Goal: Task Accomplishment & Management: Complete application form

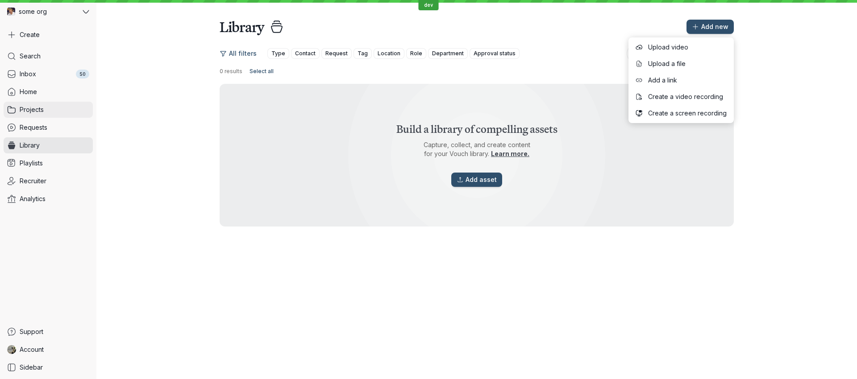
click at [46, 102] on link "Projects" at bounding box center [48, 110] width 89 height 16
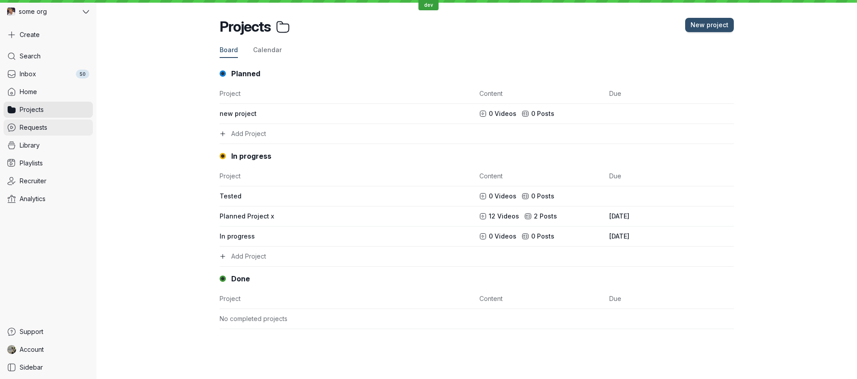
click at [46, 126] on span "Requests" at bounding box center [34, 127] width 28 height 9
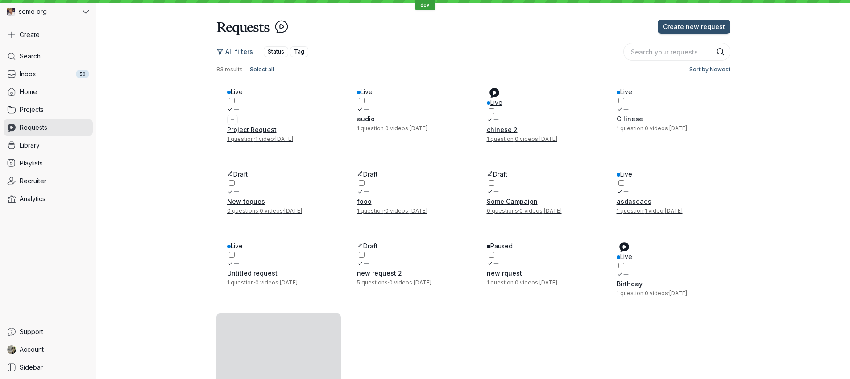
click at [298, 134] on h3 "Project Request" at bounding box center [278, 129] width 103 height 9
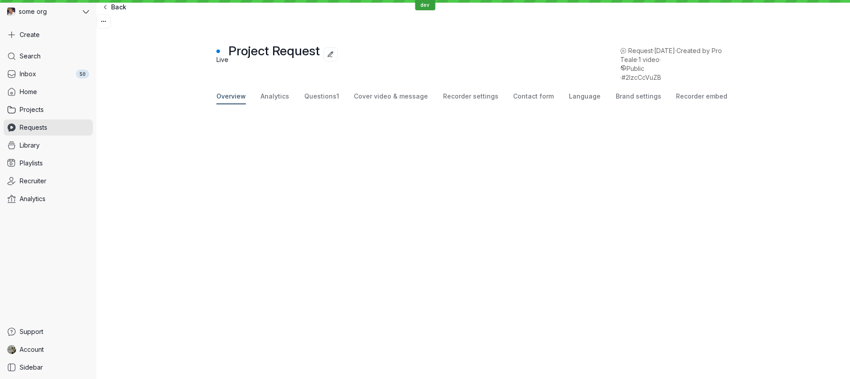
click at [747, 216] on span "Invite contacts" at bounding box center [770, 220] width 46 height 9
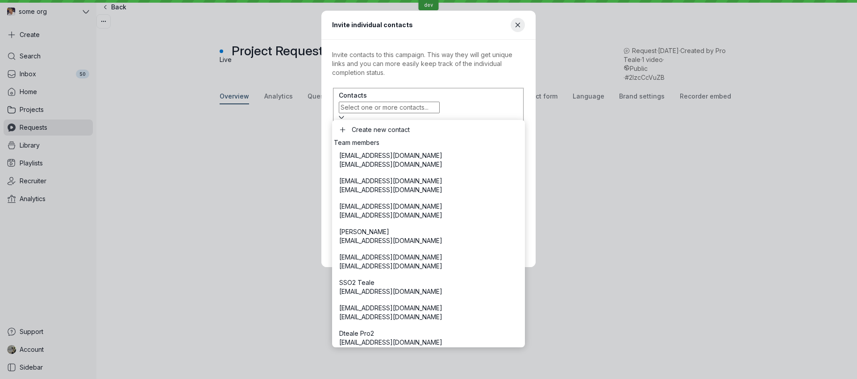
click at [395, 109] on input "text" at bounding box center [389, 108] width 101 height 12
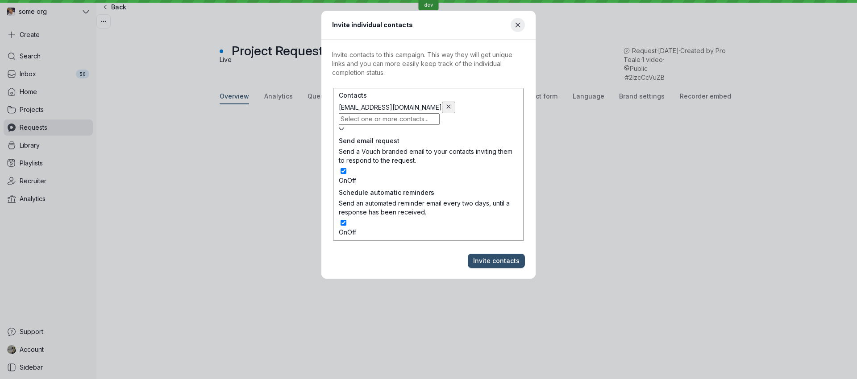
click at [490, 70] on p "Invite contacts to this campaign. This way they will get unique links and you c…" at bounding box center [428, 63] width 193 height 27
click at [491, 257] on span "Invite contacts" at bounding box center [496, 261] width 46 height 9
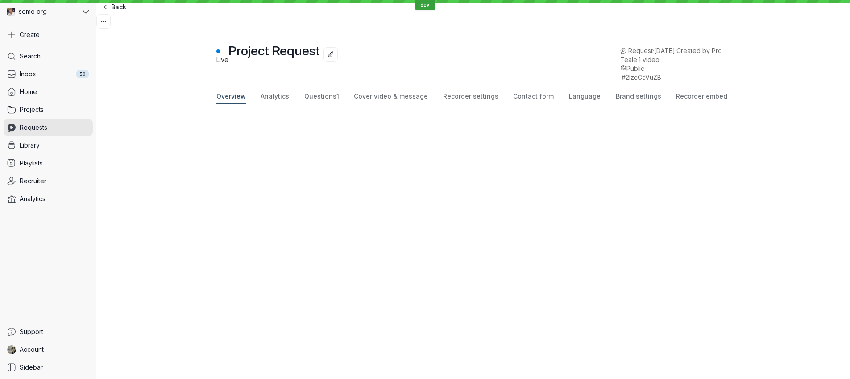
click at [755, 270] on icon "Copy request link" at bounding box center [759, 274] width 8 height 8
